Goal: Find specific page/section: Find specific page/section

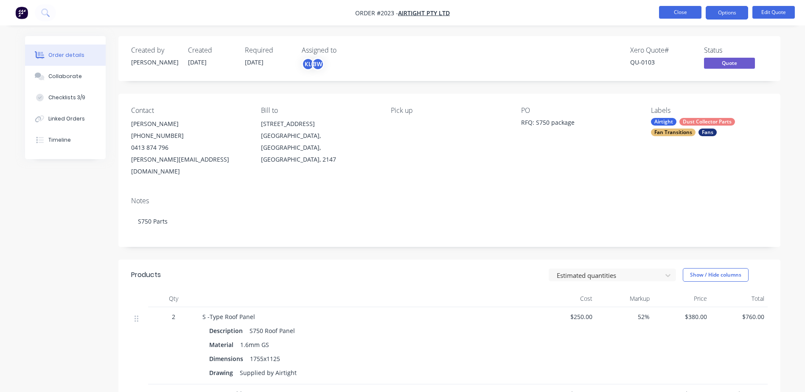
click at [666, 10] on button "Close" at bounding box center [680, 12] width 42 height 13
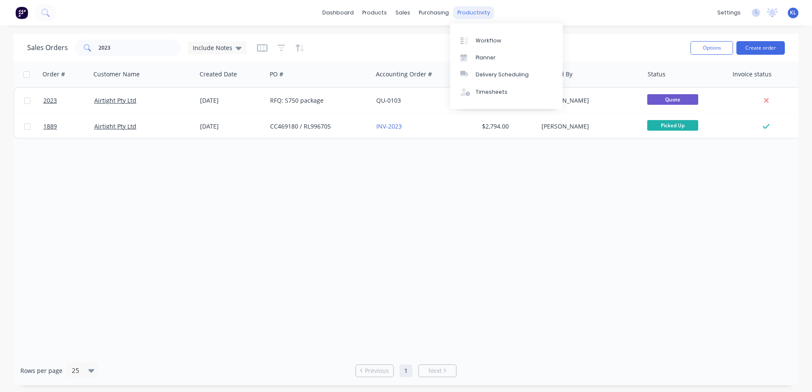
click at [472, 16] on div "productivity" at bounding box center [473, 12] width 41 height 13
click at [494, 43] on div "Workflow" at bounding box center [487, 41] width 25 height 8
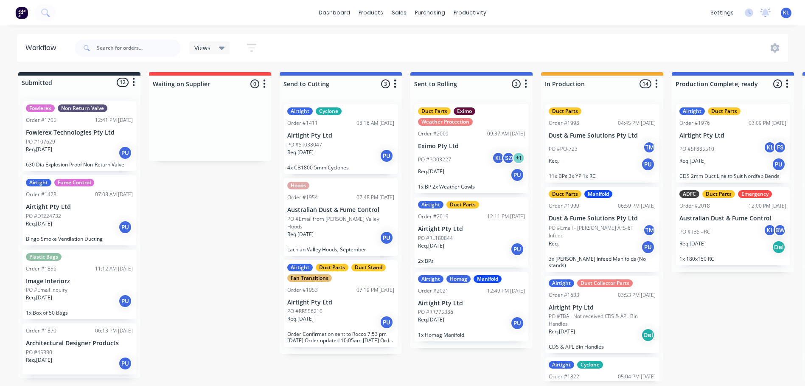
click at [201, 50] on span "Views" at bounding box center [202, 47] width 16 height 9
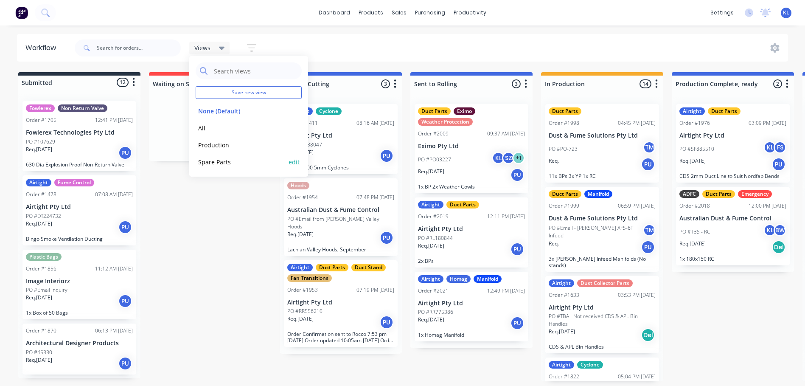
click at [205, 157] on button "Spare Parts" at bounding box center [241, 162] width 90 height 10
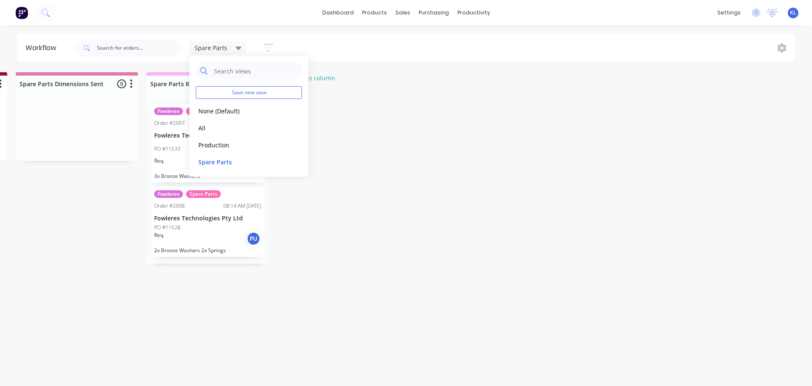
scroll to position [0, 308]
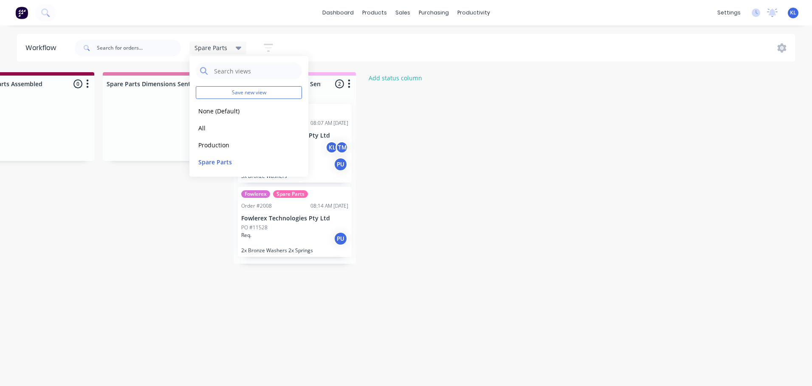
click at [395, 314] on div "Workflow Spare Parts Save new view None (Default) edit All edit Production edit…" at bounding box center [98, 201] width 812 height 335
